Goal: Task Accomplishment & Management: Manage account settings

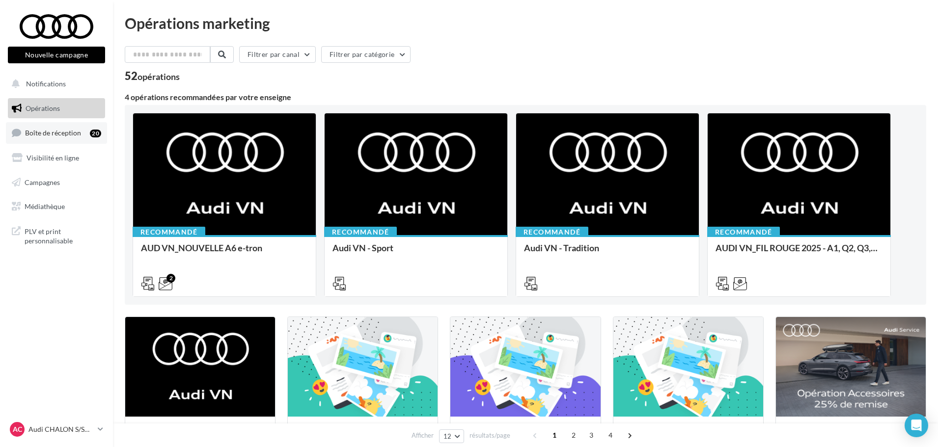
click at [72, 129] on span "Boîte de réception" at bounding box center [53, 133] width 56 height 8
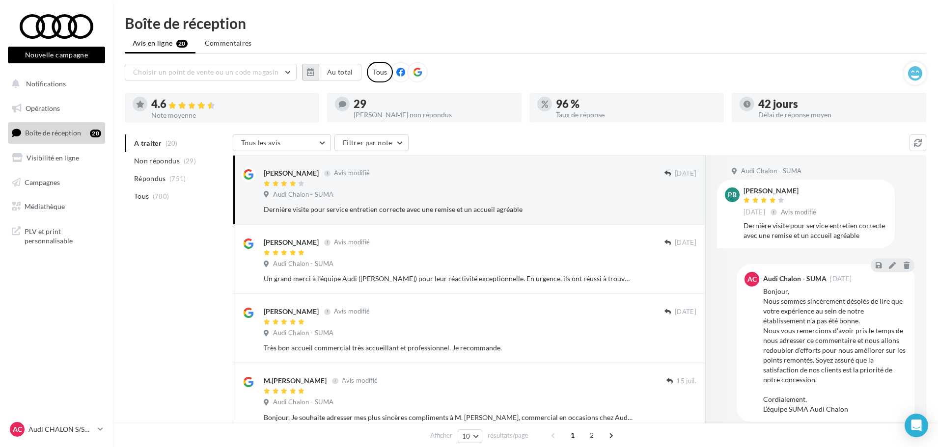
click at [311, 74] on icon "button" at bounding box center [310, 72] width 7 height 8
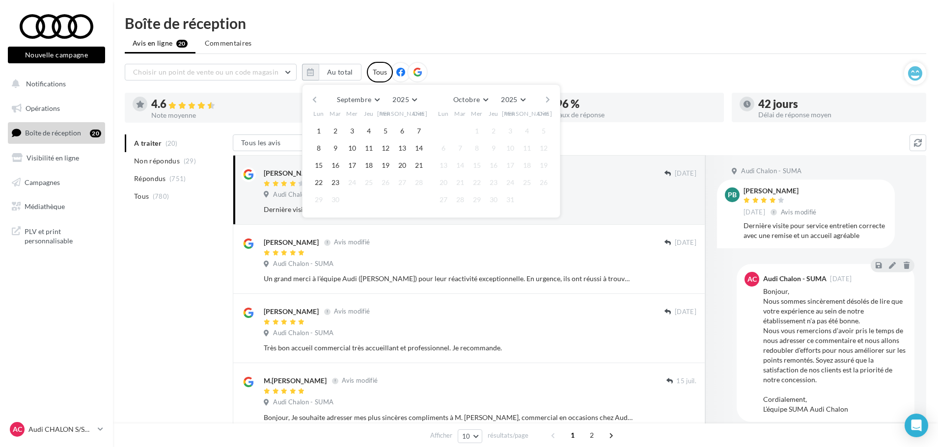
click at [311, 100] on button "button" at bounding box center [314, 100] width 8 height 14
click at [312, 100] on button "button" at bounding box center [314, 100] width 8 height 14
click at [314, 102] on button "button" at bounding box center [314, 100] width 8 height 14
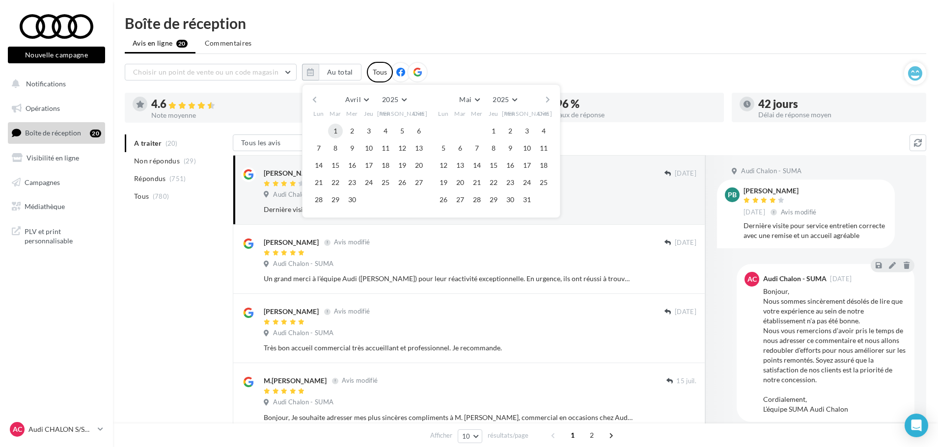
click at [336, 126] on button "1" at bounding box center [335, 131] width 15 height 15
click at [545, 99] on button "button" at bounding box center [548, 100] width 8 height 14
click at [546, 100] on button "button" at bounding box center [548, 100] width 8 height 14
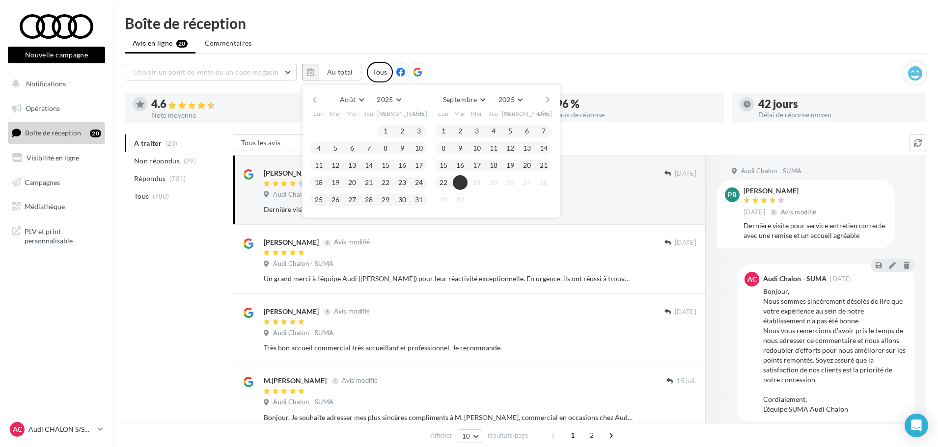
click at [461, 181] on button "23" at bounding box center [460, 182] width 15 height 15
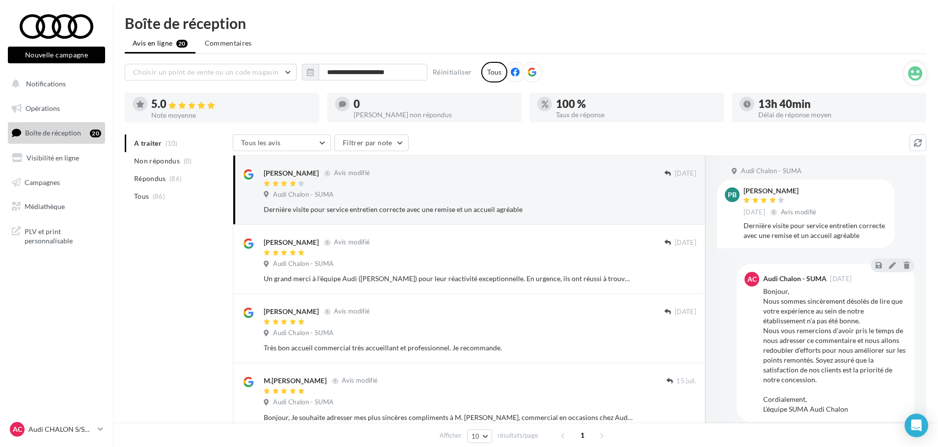
click at [536, 74] on div at bounding box center [532, 72] width 21 height 21
